Goal: Information Seeking & Learning: Learn about a topic

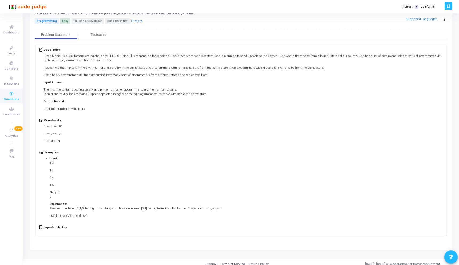
scroll to position [28, 0]
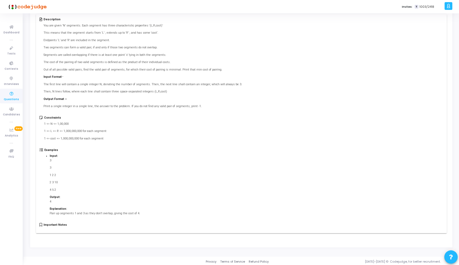
scroll to position [56, 0]
